Goal: Information Seeking & Learning: Check status

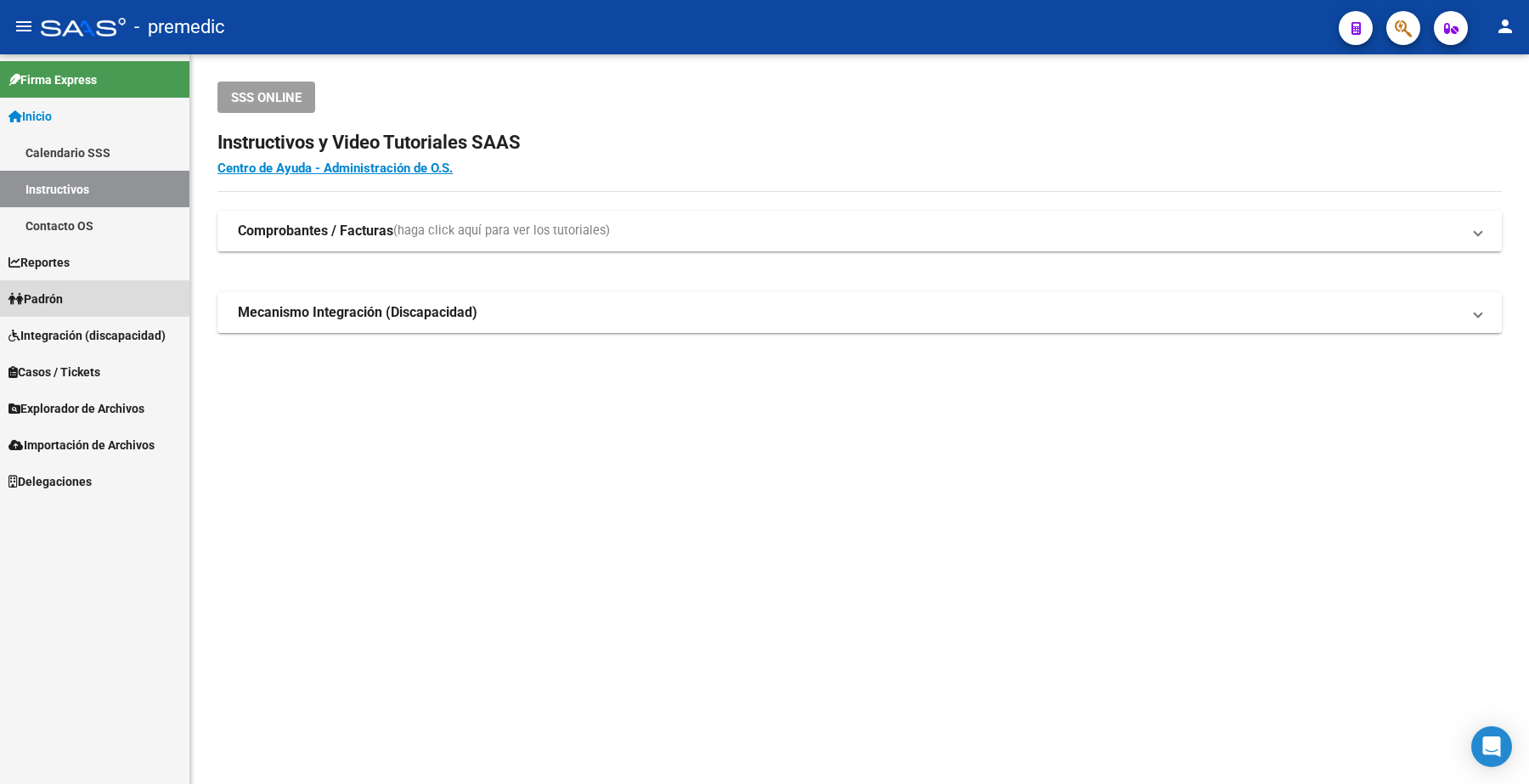
click at [58, 294] on span "Padrón" at bounding box center [35, 299] width 54 height 18
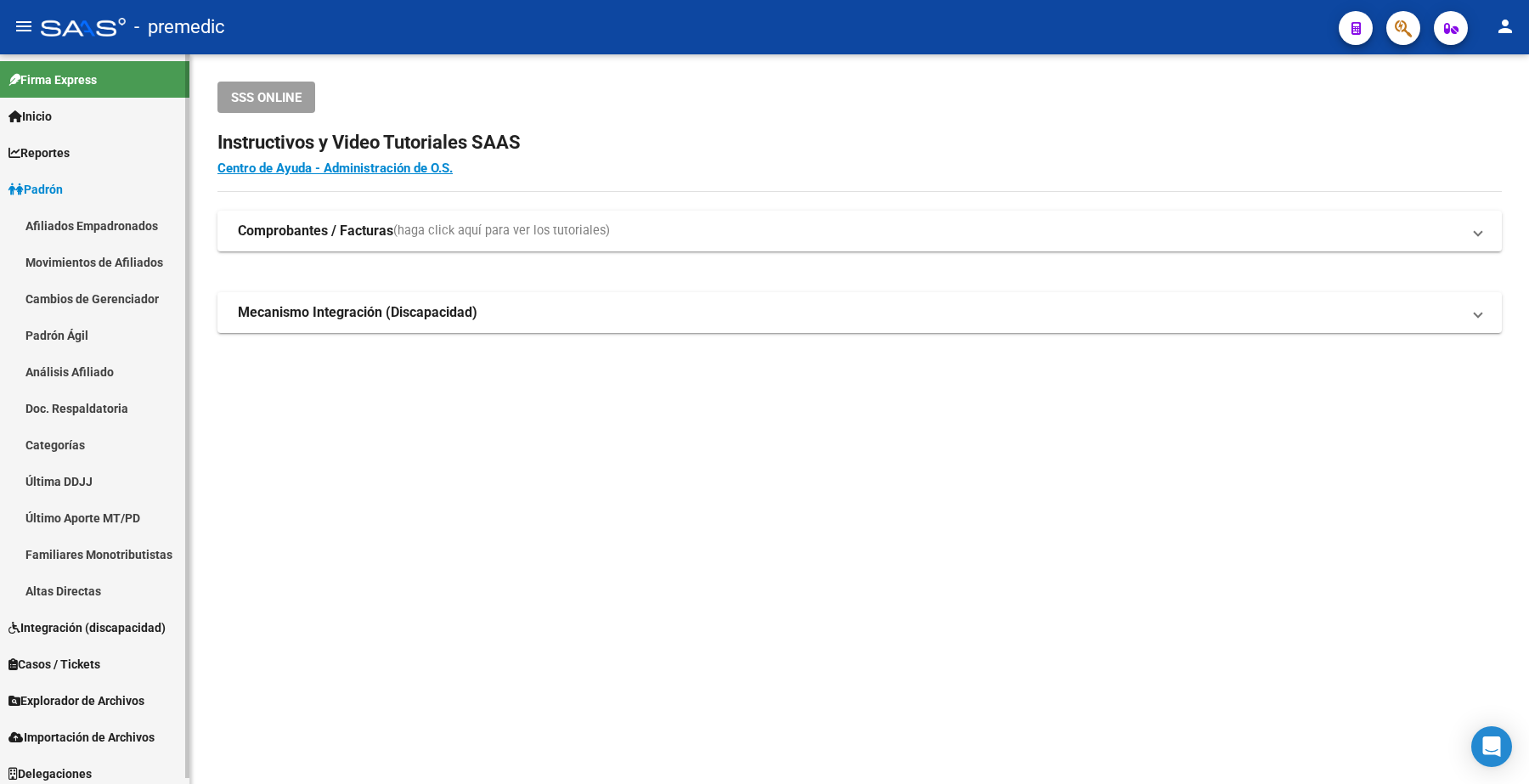
click at [57, 380] on link "Análisis Afiliado" at bounding box center [95, 372] width 190 height 37
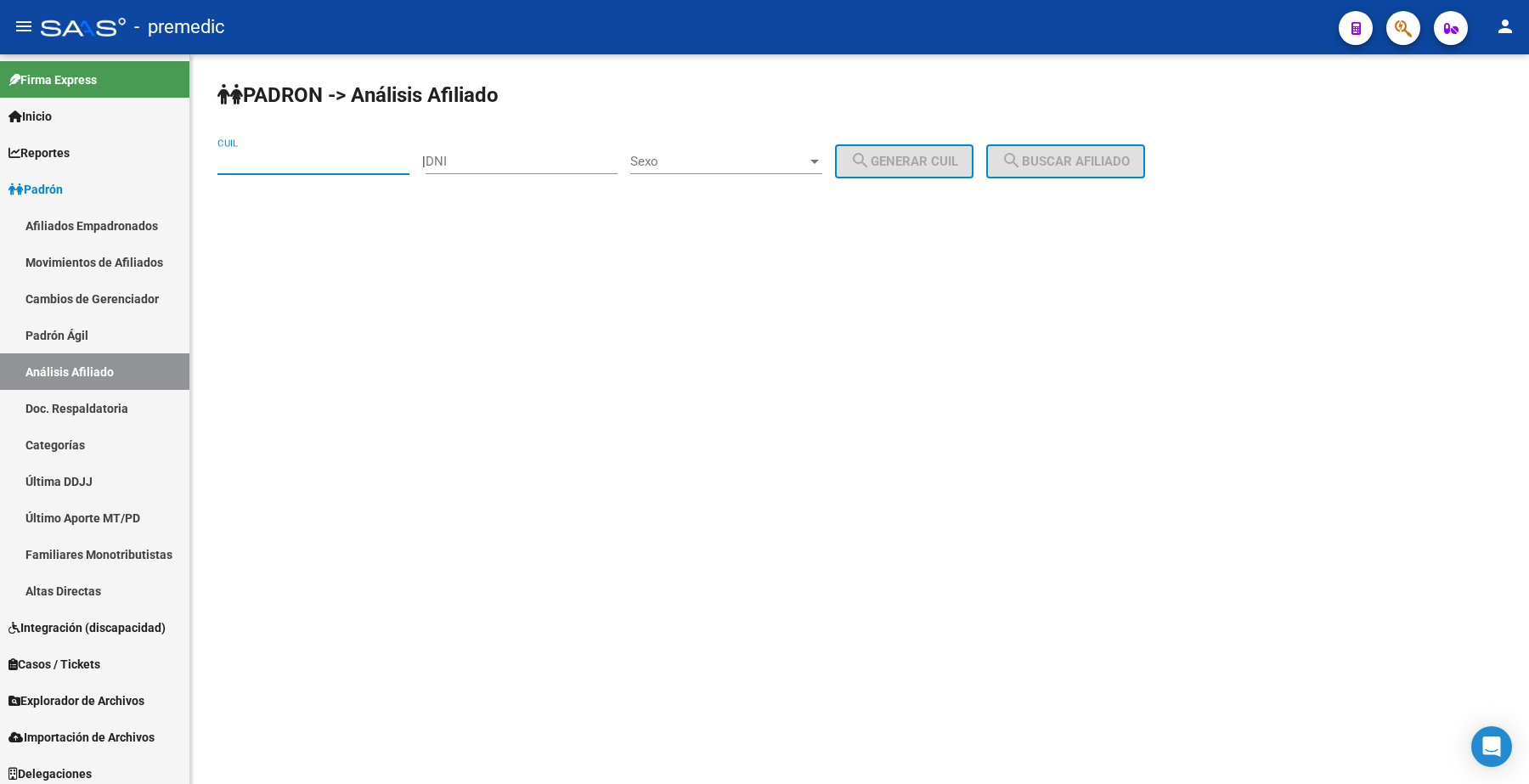
click at [314, 167] on input "CUIL" at bounding box center [313, 161] width 192 height 16
paste input "27-28681475-7"
click at [1129, 156] on span "search Buscar afiliado" at bounding box center [1065, 161] width 128 height 16
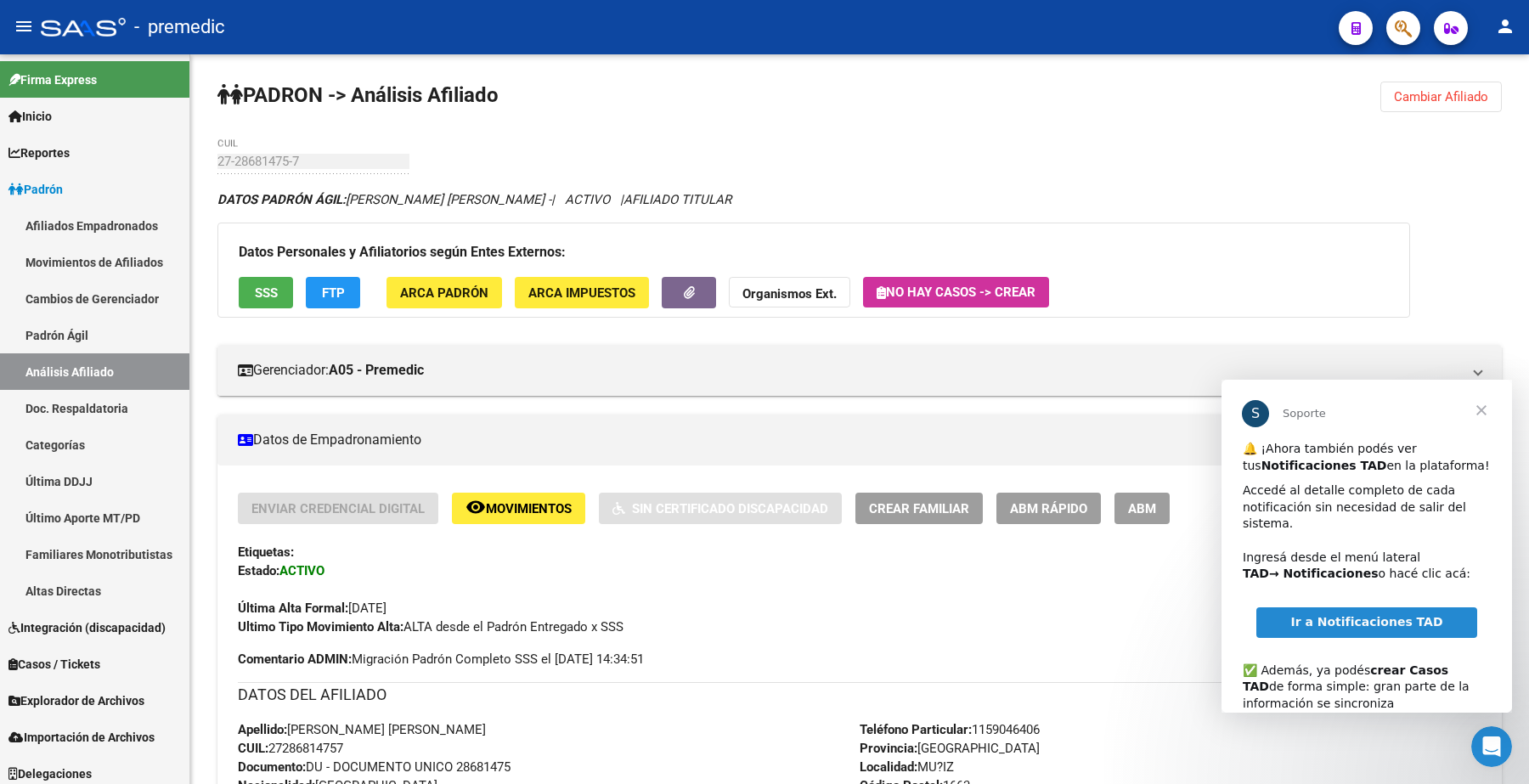
click at [1476, 415] on span "Cerrar" at bounding box center [1481, 410] width 61 height 61
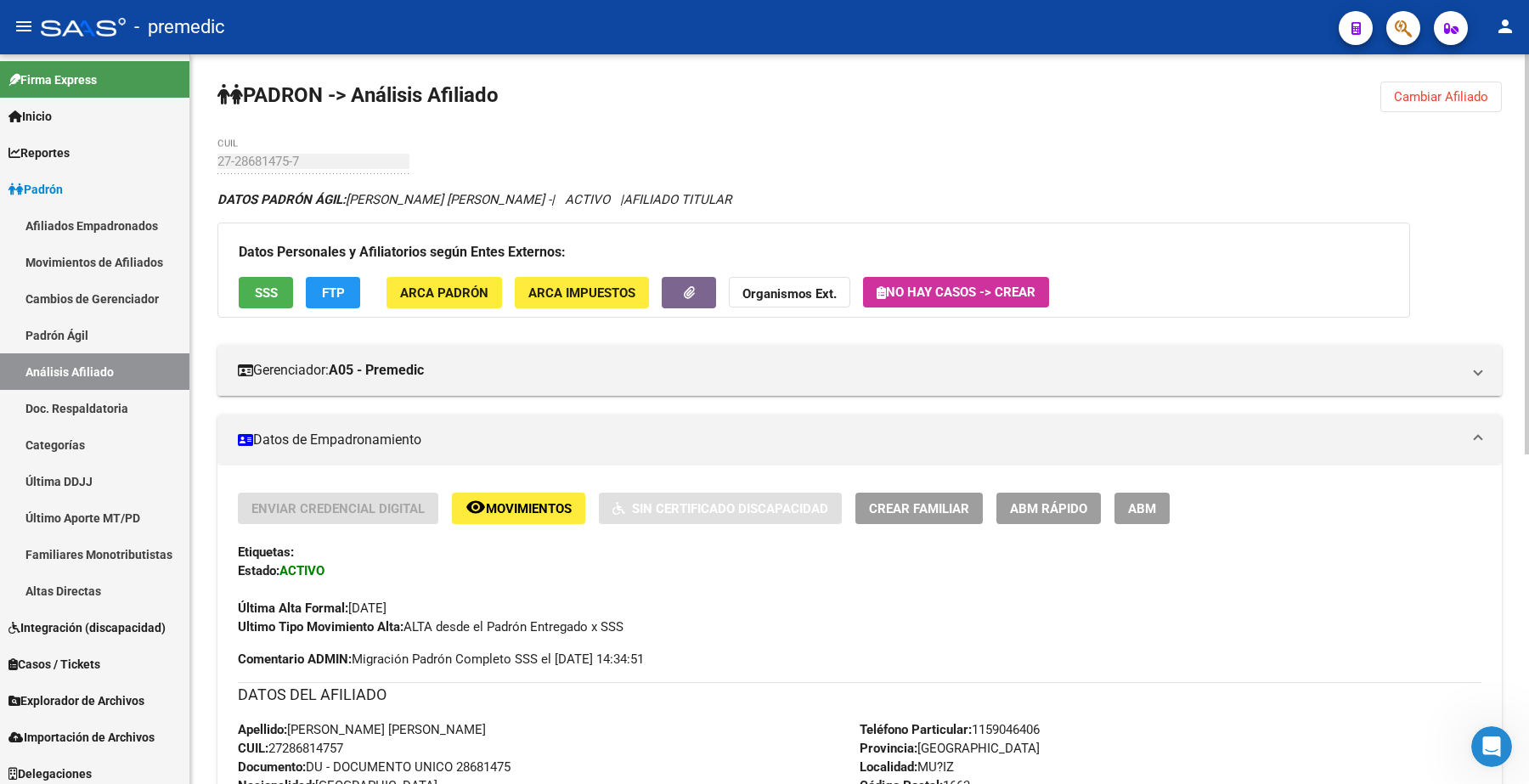
click at [1470, 100] on span "Cambiar Afiliado" at bounding box center [1441, 97] width 94 height 16
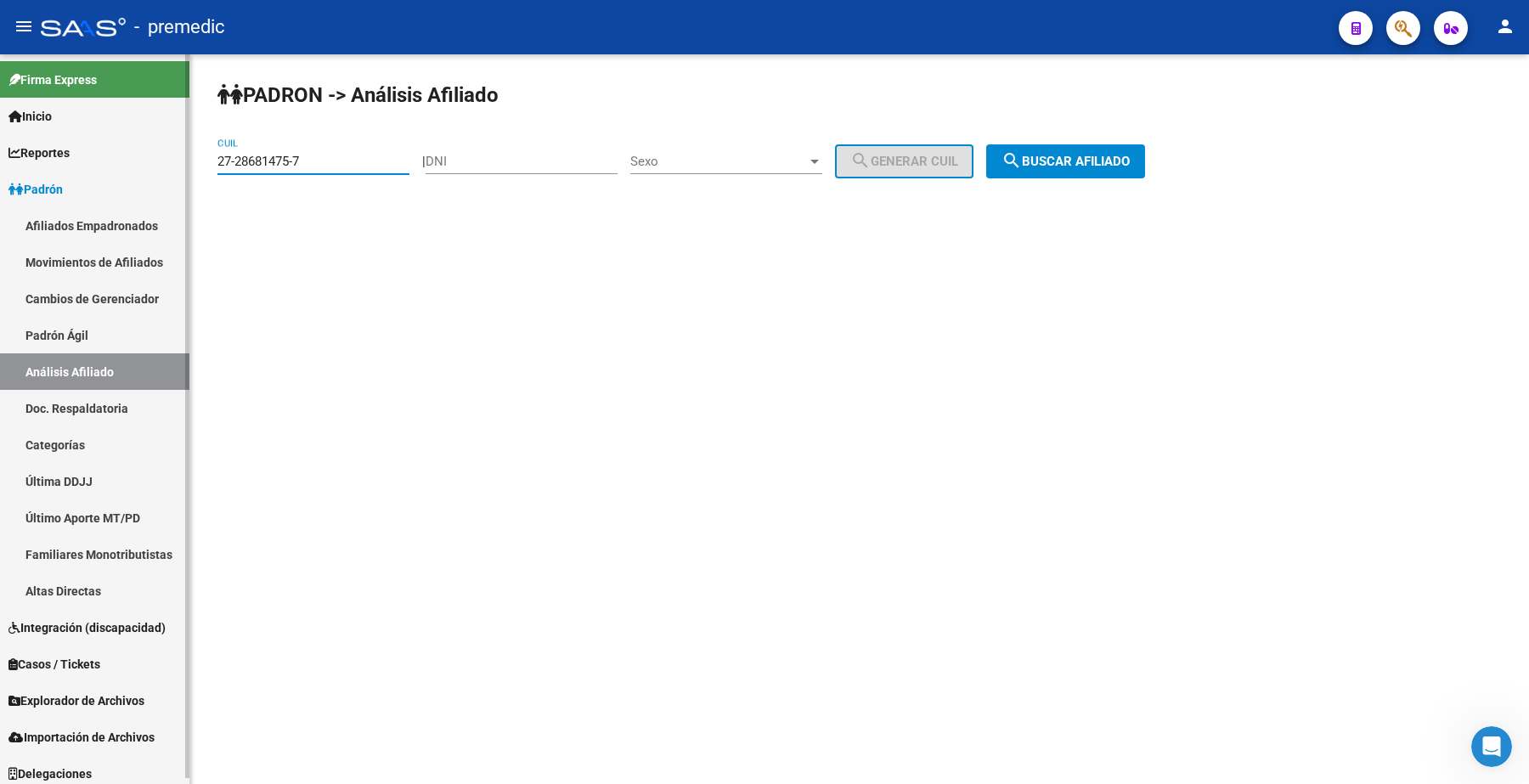
drag, startPoint x: 334, startPoint y: 159, endPoint x: 64, endPoint y: 133, distance: 271.2
click at [64, 133] on mat-sidenav-container "Firma Express Inicio Calendario SSS Instructivos Contacto OS Reportes Padrón Tr…" at bounding box center [764, 419] width 1529 height 730
paste input "0-32323782-5"
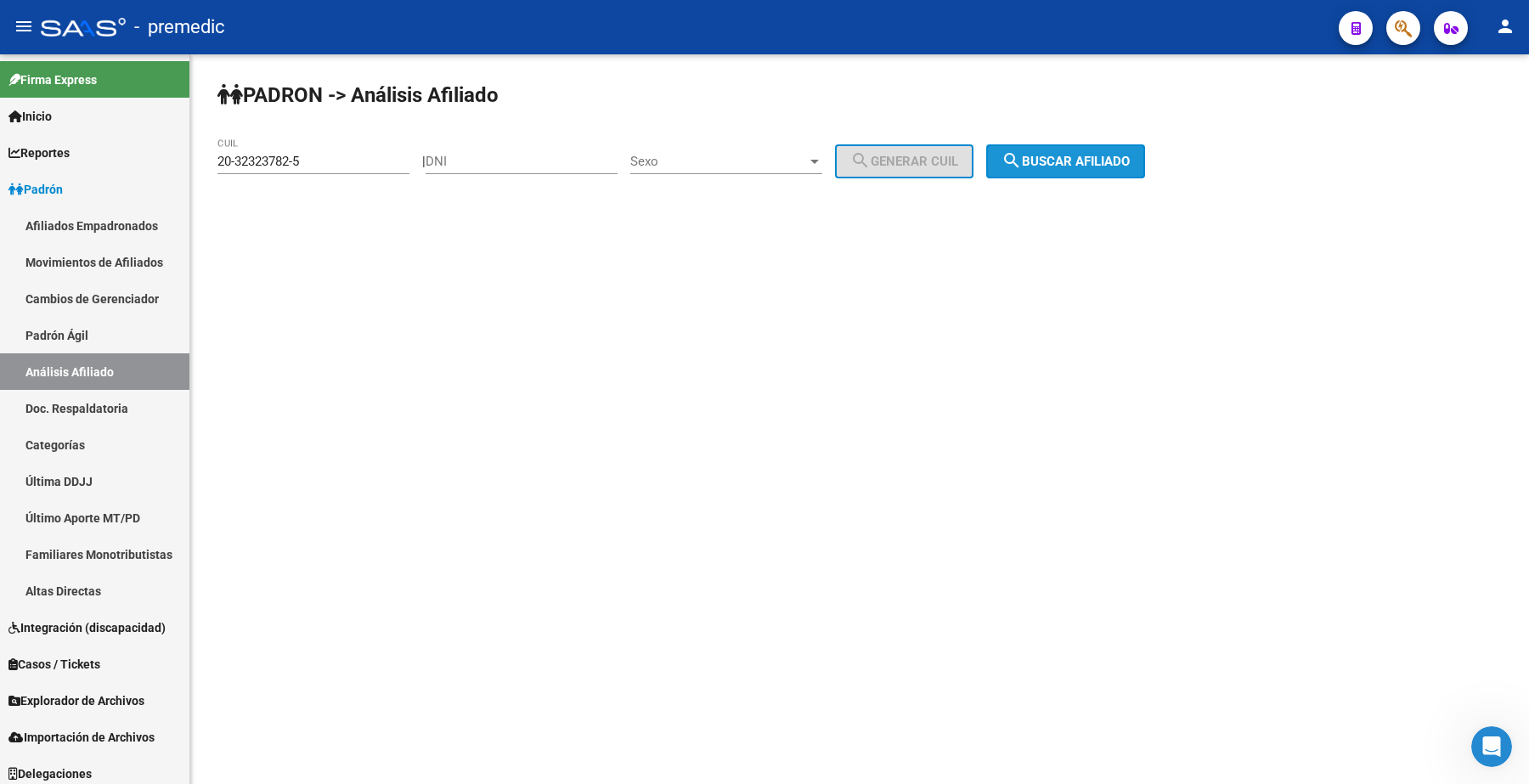
click at [1082, 156] on span "search Buscar afiliado" at bounding box center [1065, 161] width 128 height 16
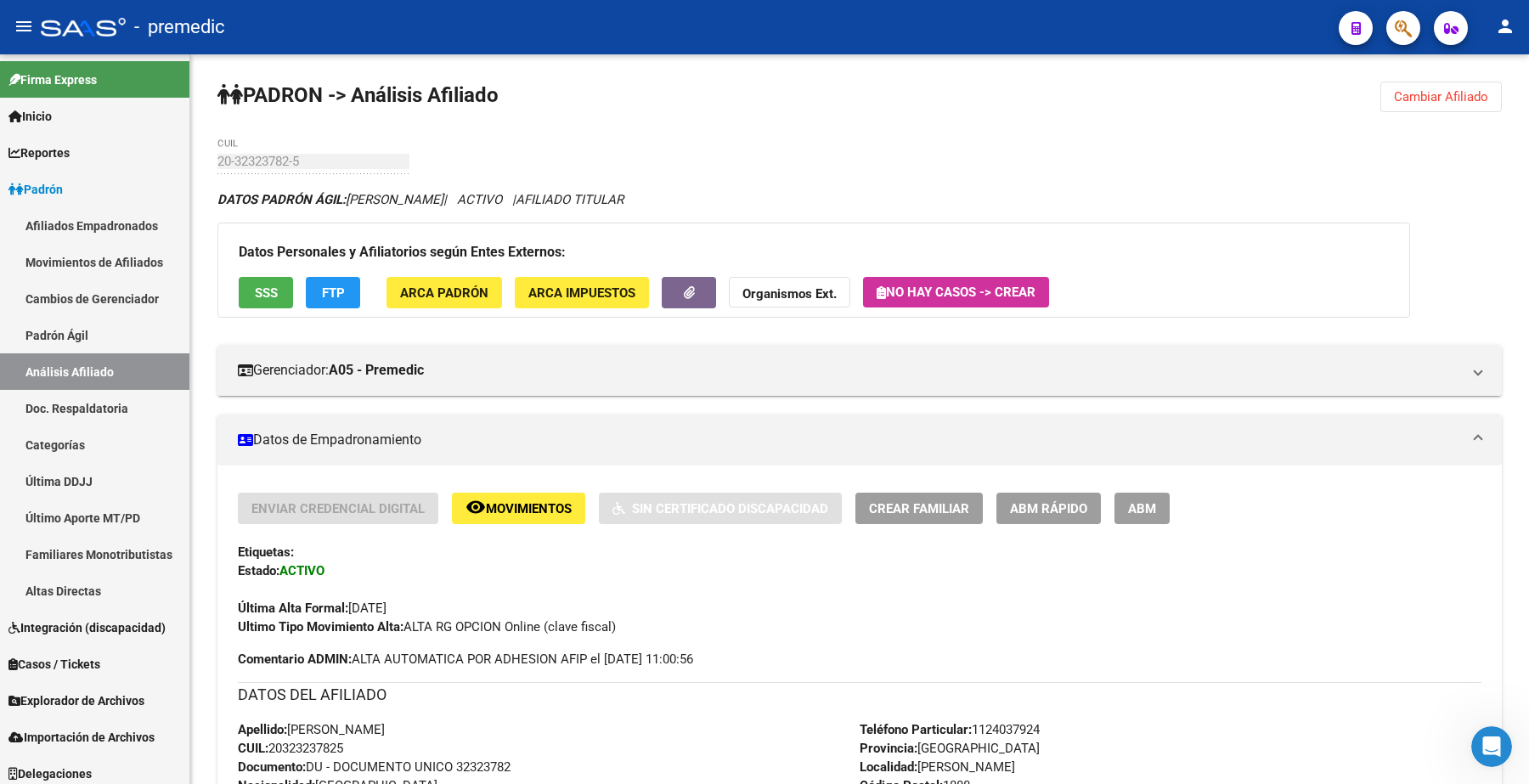
click at [1458, 111] on button "Cambiar Afiliado" at bounding box center [1442, 97] width 122 height 30
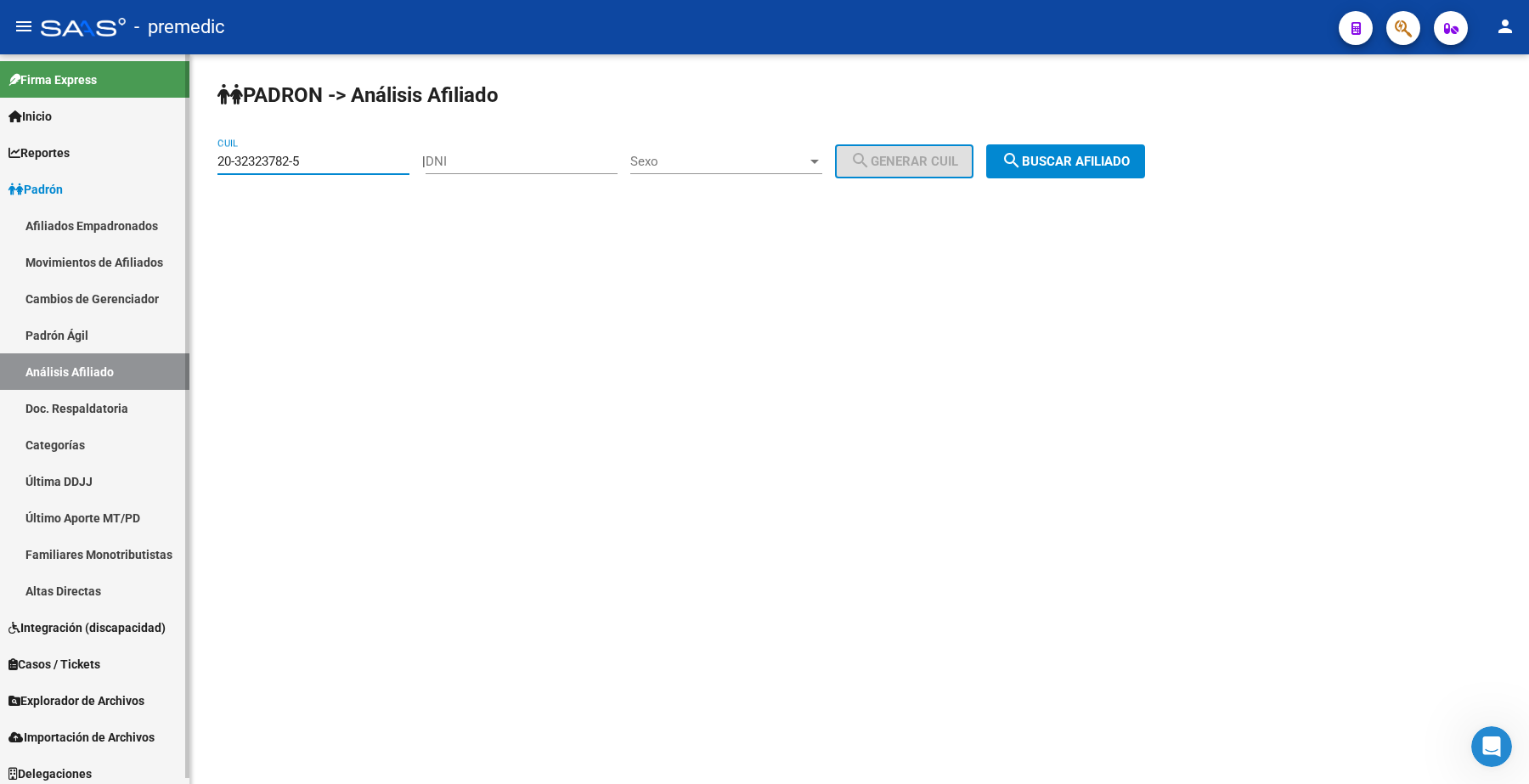
drag, startPoint x: 330, startPoint y: 154, endPoint x: 106, endPoint y: 141, distance: 224.4
click at [106, 141] on mat-sidenav-container "Firma Express Inicio Calendario SSS Instructivos Contacto OS Reportes Padrón Tr…" at bounding box center [764, 419] width 1529 height 730
paste input "7-54627308-9"
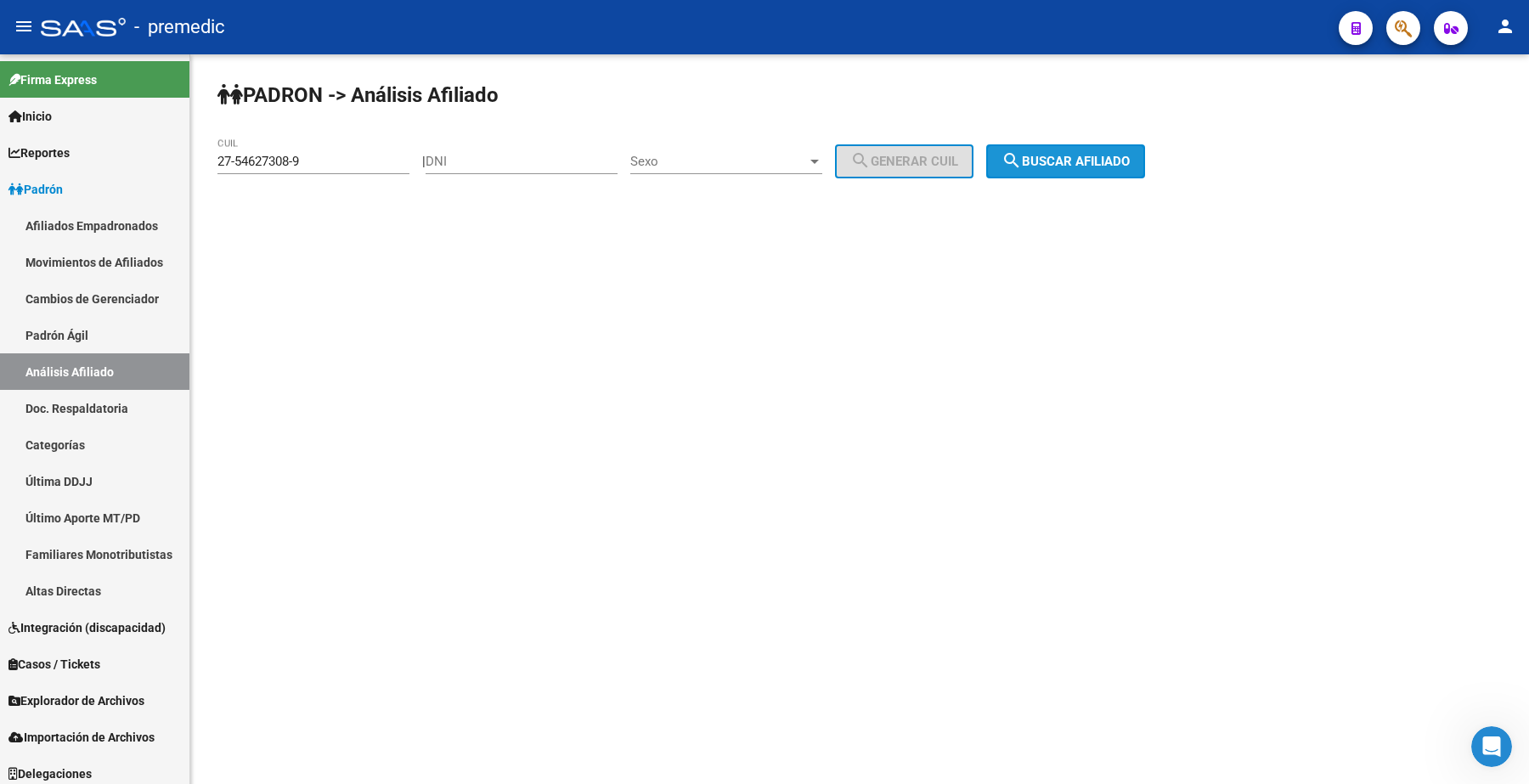
click at [1094, 176] on button "search Buscar afiliado" at bounding box center [1065, 161] width 159 height 34
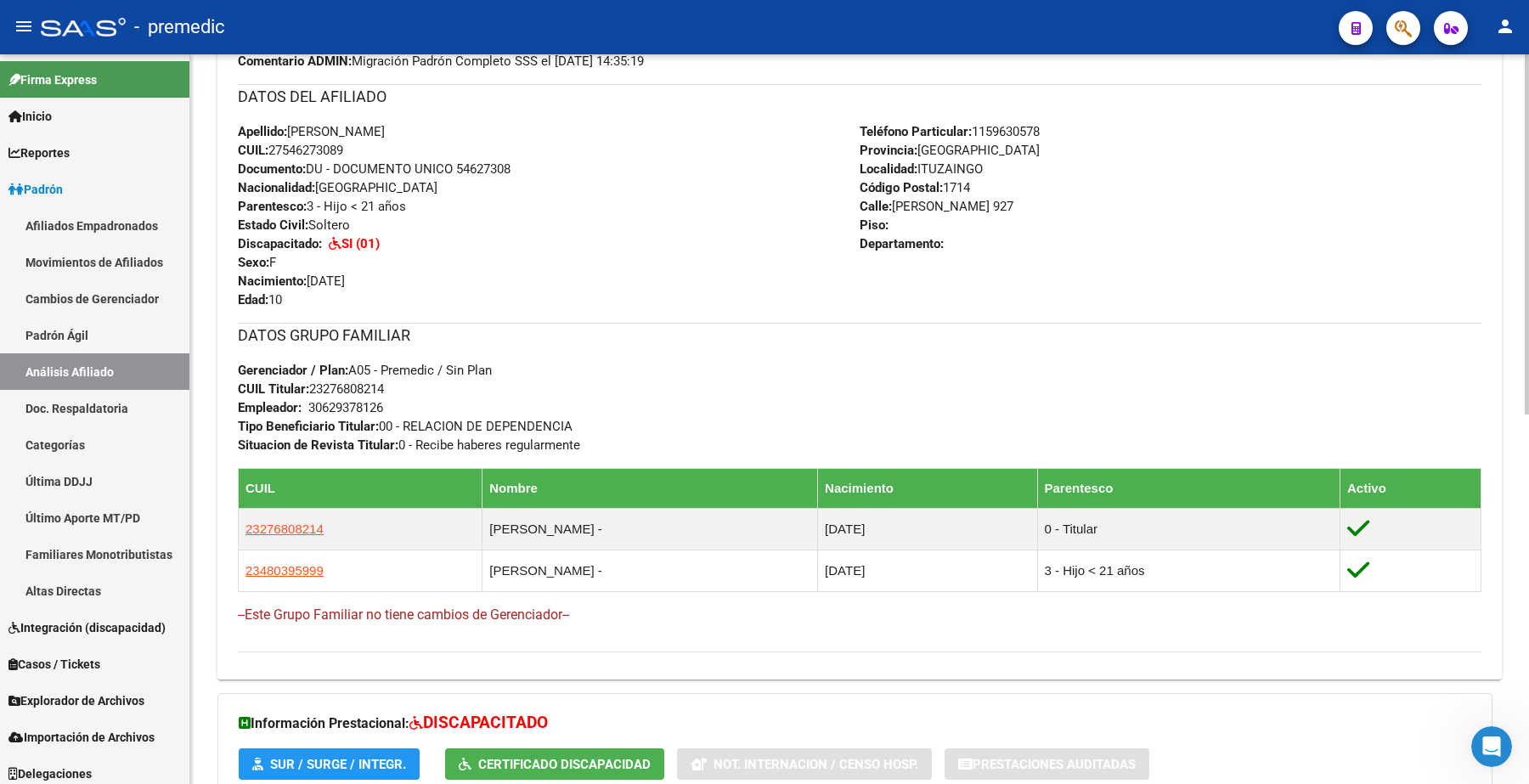
scroll to position [677, 0]
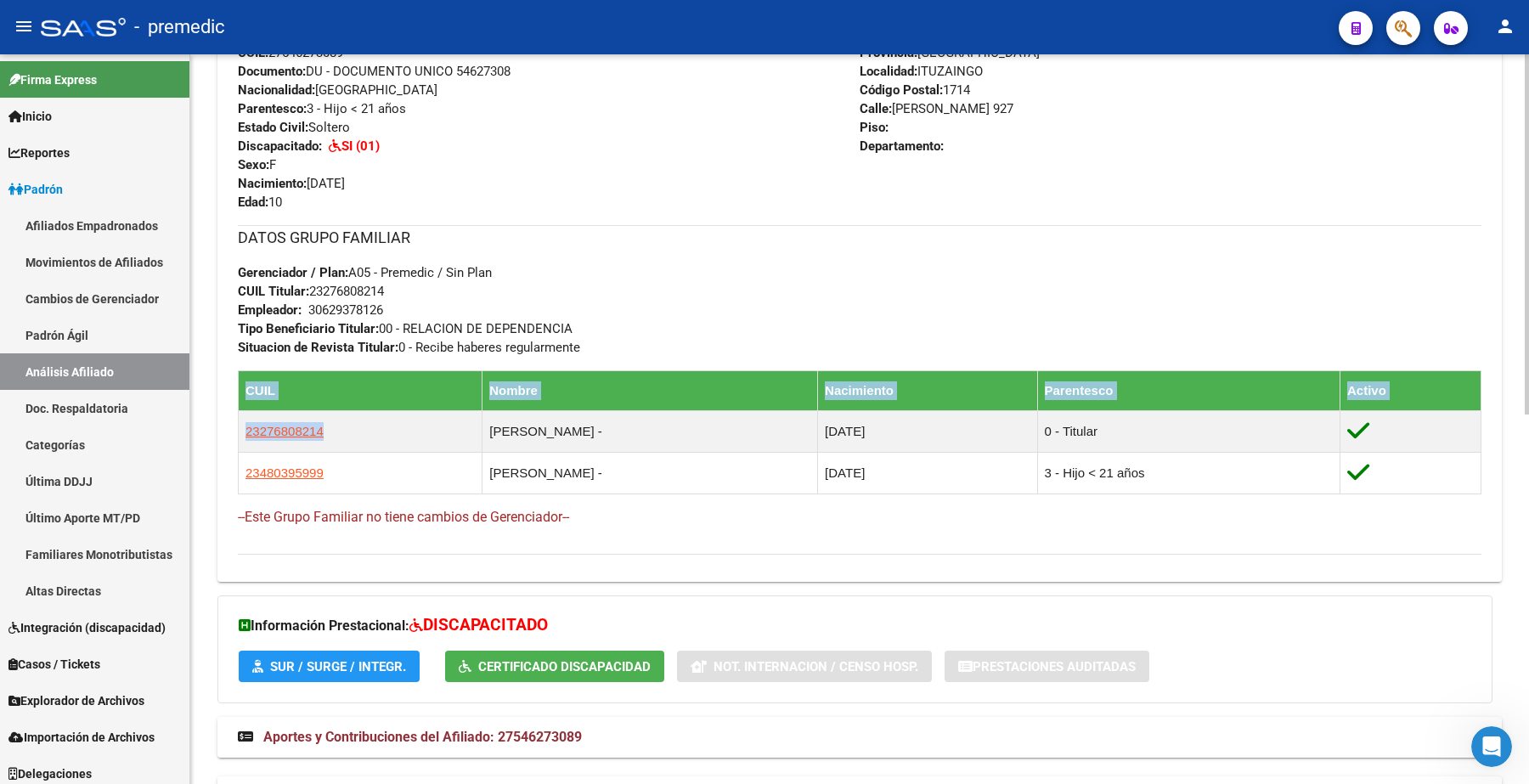
drag, startPoint x: 249, startPoint y: 422, endPoint x: 226, endPoint y: 422, distance: 23.0
click at [226, 422] on div "Enviar Credencial Digital remove_red_eye Movimientos Certificado Discapacidad C…" at bounding box center [859, 192] width 1284 height 753
copy table "CUIL Nombre Nacimiento Parentesco Activo 23276808214"
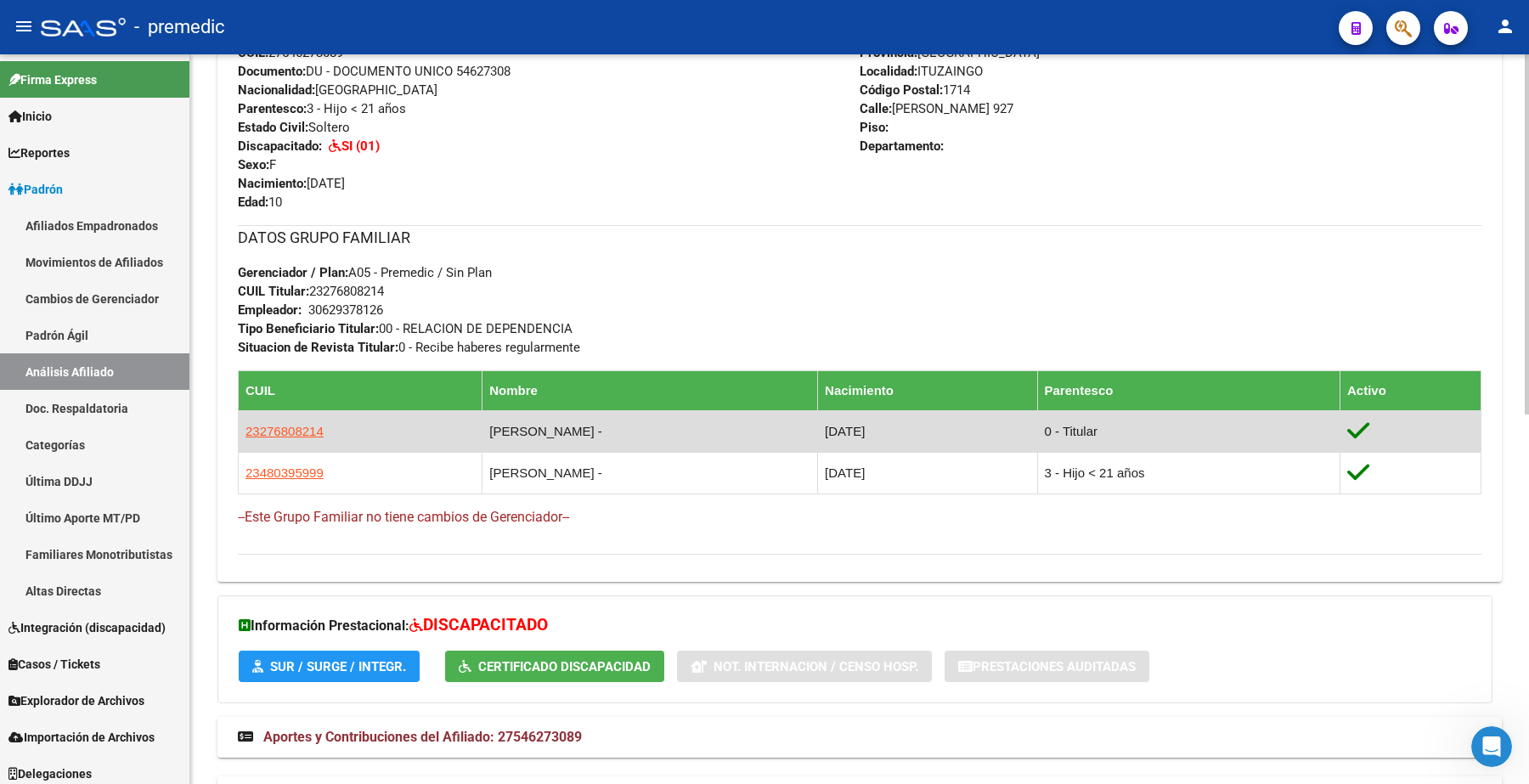
click at [384, 427] on td "23276808214" at bounding box center [360, 431] width 244 height 41
drag, startPoint x: 329, startPoint y: 431, endPoint x: 247, endPoint y: 434, distance: 82.1
click at [247, 434] on td "23276808214" at bounding box center [360, 431] width 244 height 41
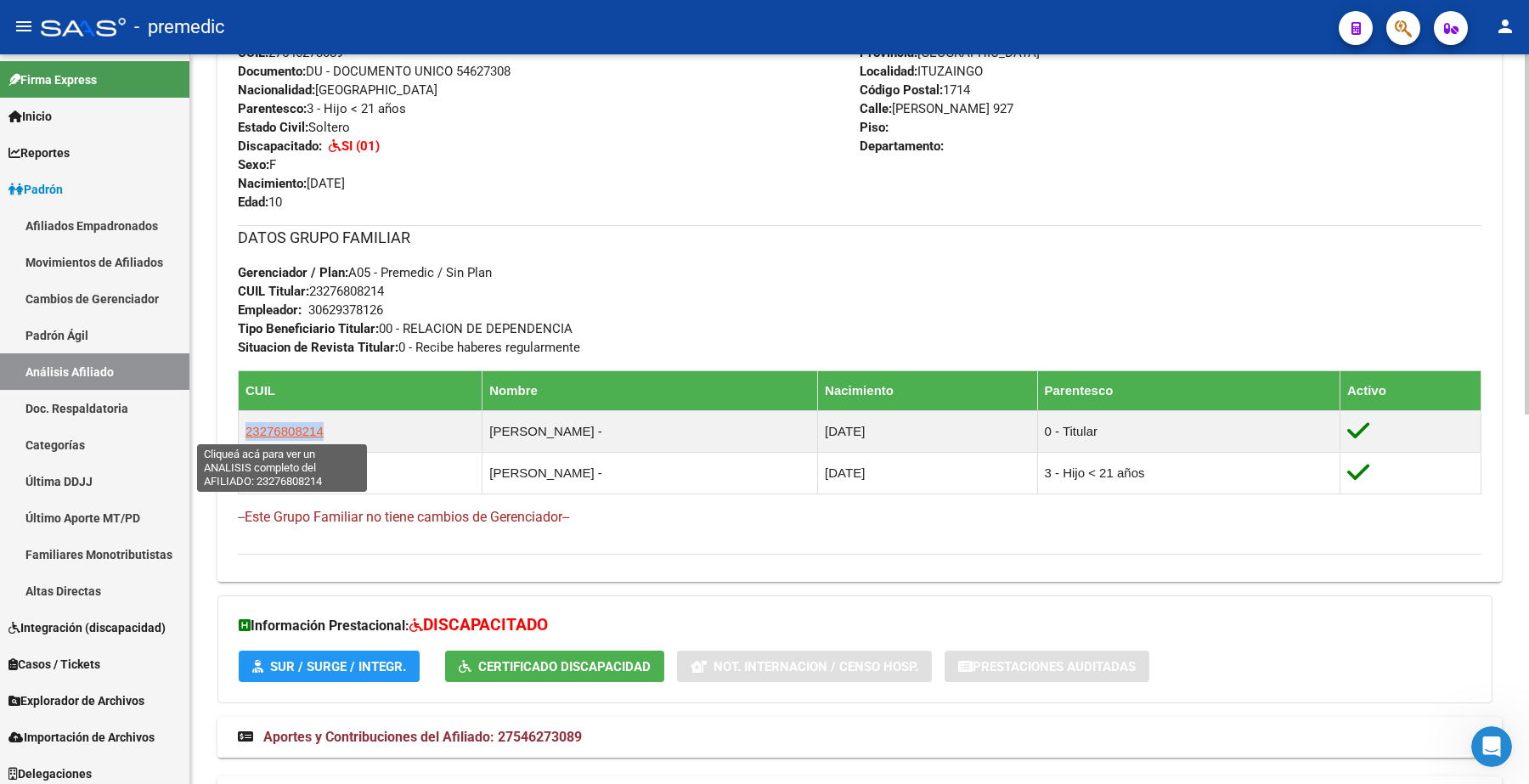
copy span "23276808214"
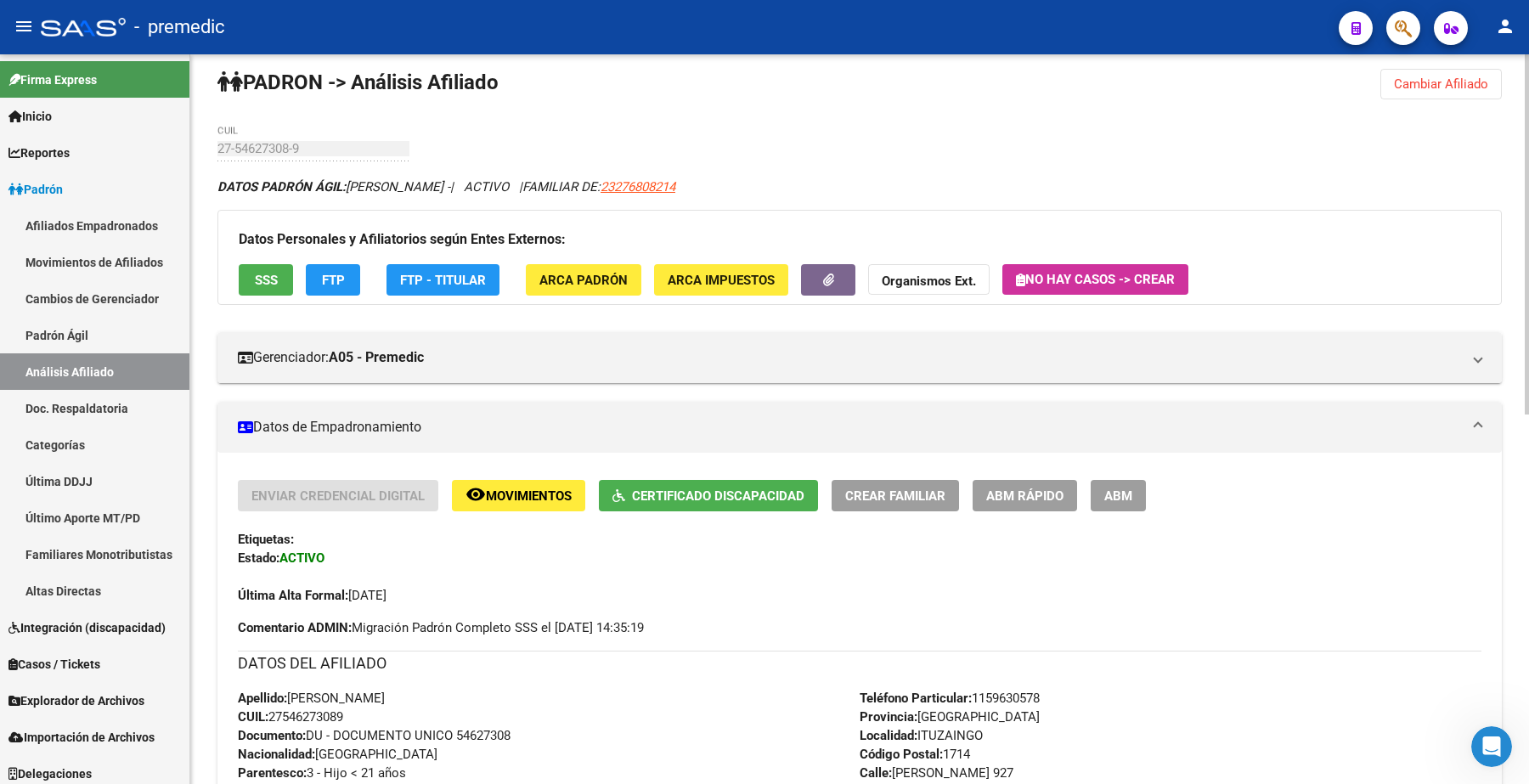
scroll to position [0, 0]
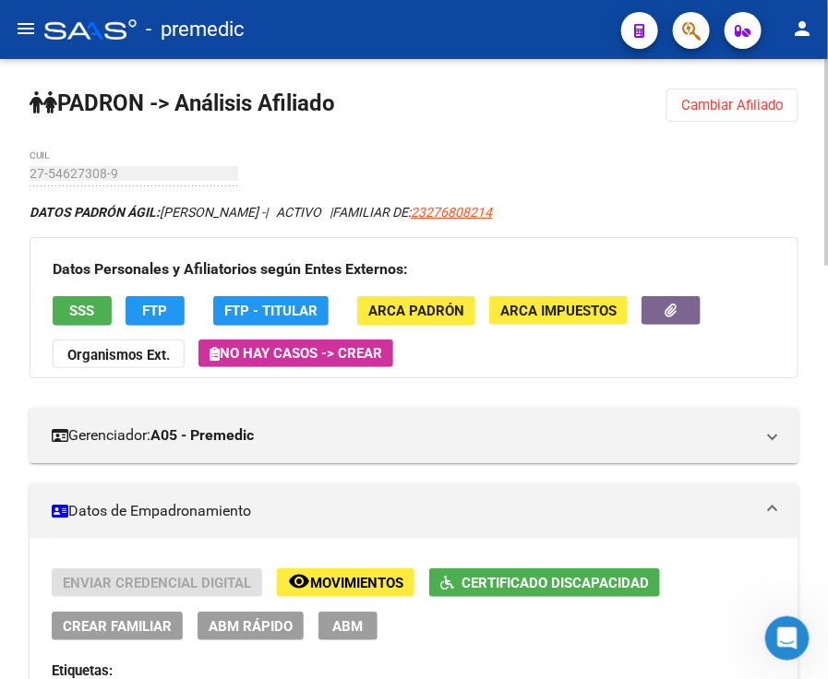
click at [427, 535] on mat-expansion-panel-header "Datos de Empadronamiento" at bounding box center [414, 511] width 769 height 55
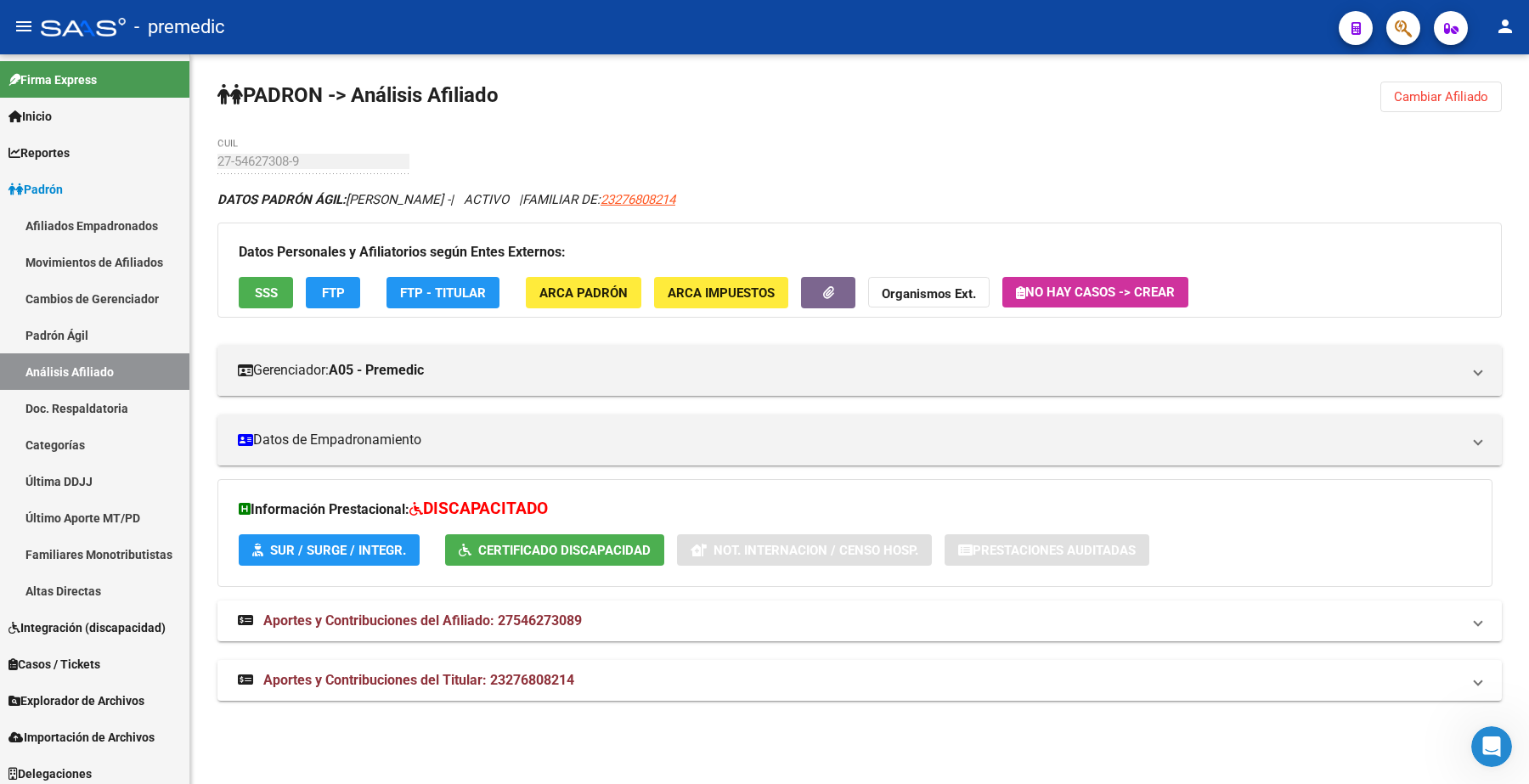
click at [1465, 104] on button "Cambiar Afiliado" at bounding box center [1442, 97] width 122 height 30
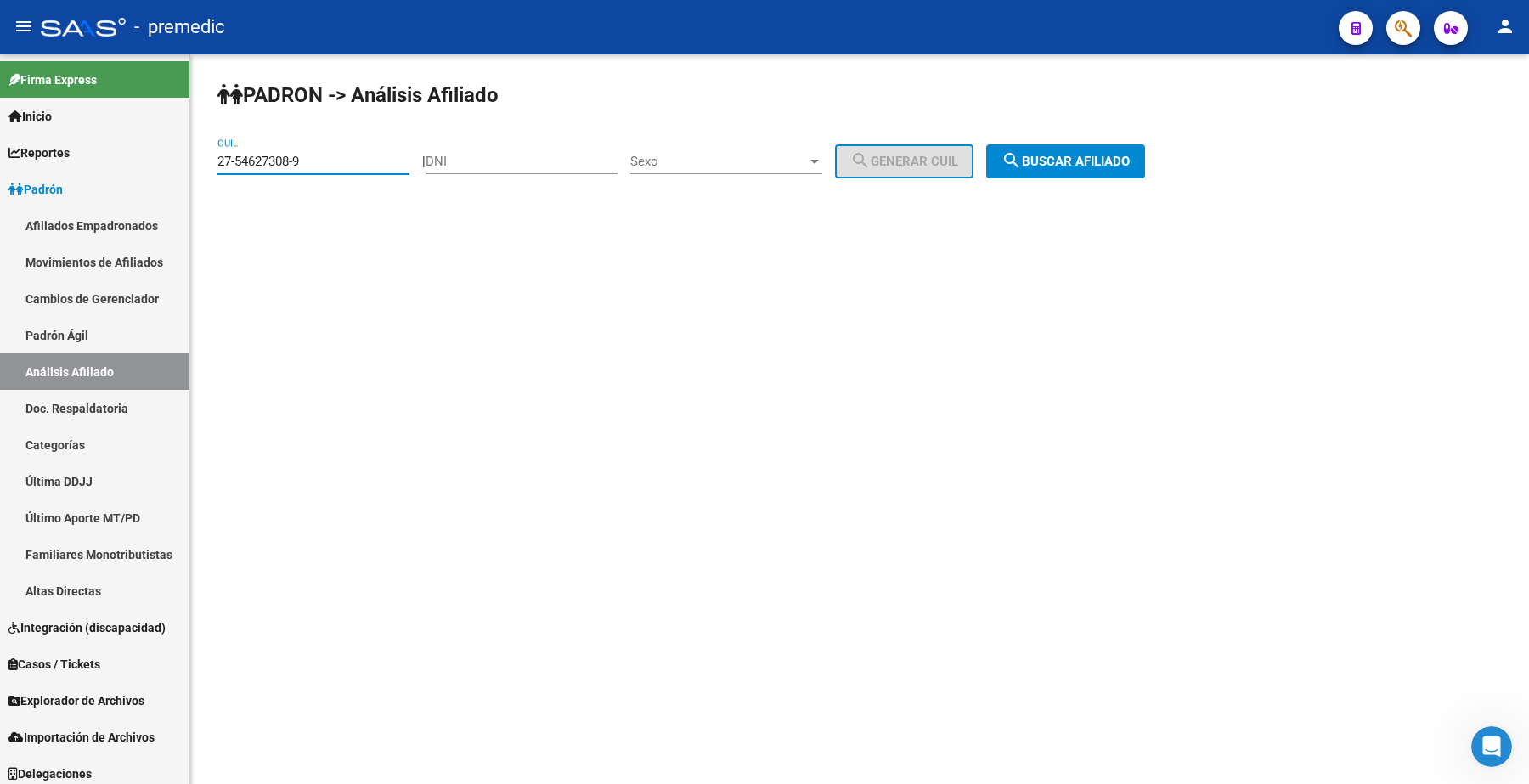
drag, startPoint x: 331, startPoint y: 166, endPoint x: 631, endPoint y: 208, distance: 302.9
click at [107, 167] on mat-sidenav-container "Firma Express Inicio Calendario SSS Instructivos Contacto OS Reportes Padrón Tr…" at bounding box center [764, 419] width 1529 height 730
paste input "3-33339947-4"
type input "23-33339947-4"
click at [1059, 156] on span "search Buscar afiliado" at bounding box center [1065, 161] width 128 height 16
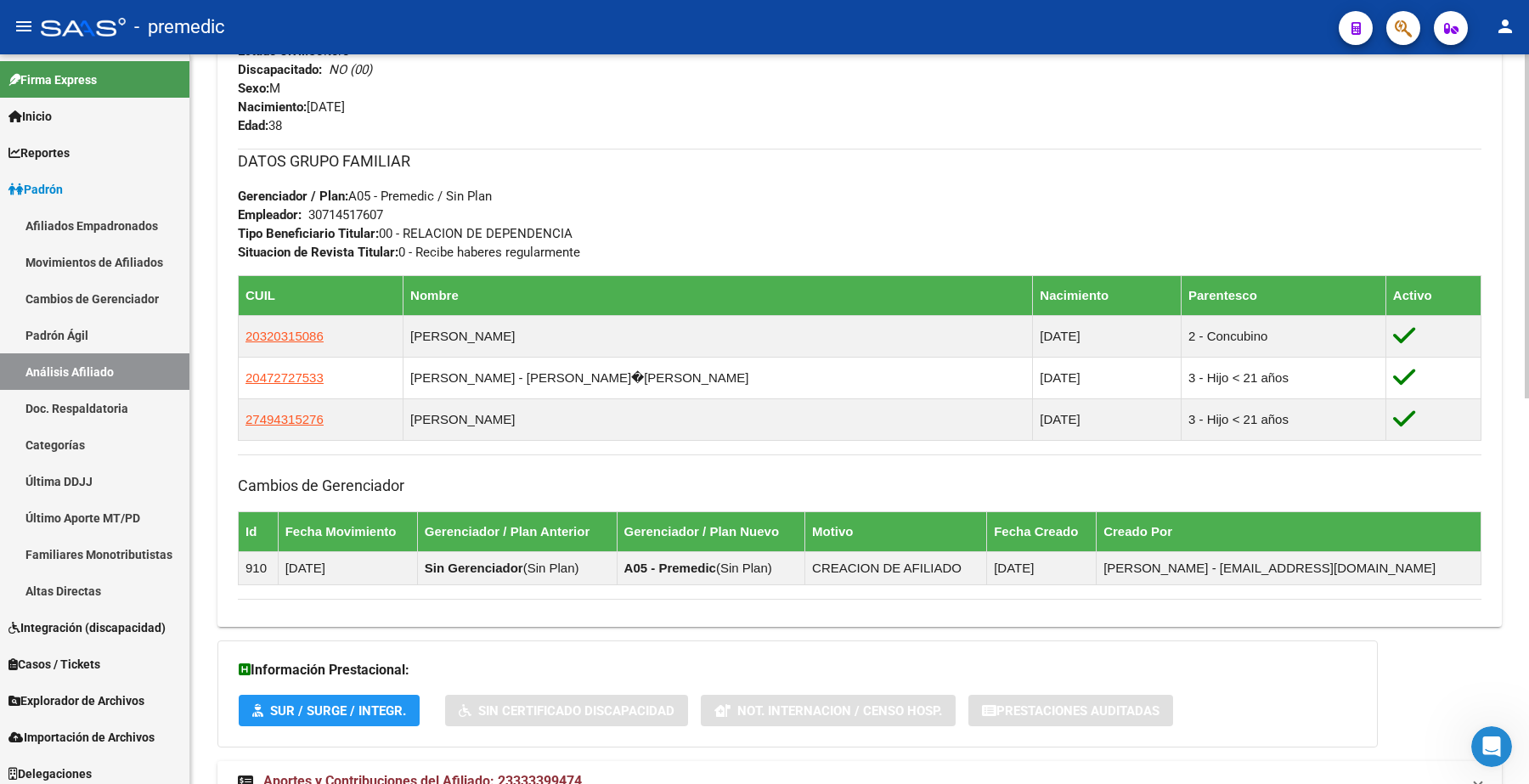
scroll to position [820, 0]
